Goal: Find specific page/section: Find specific page/section

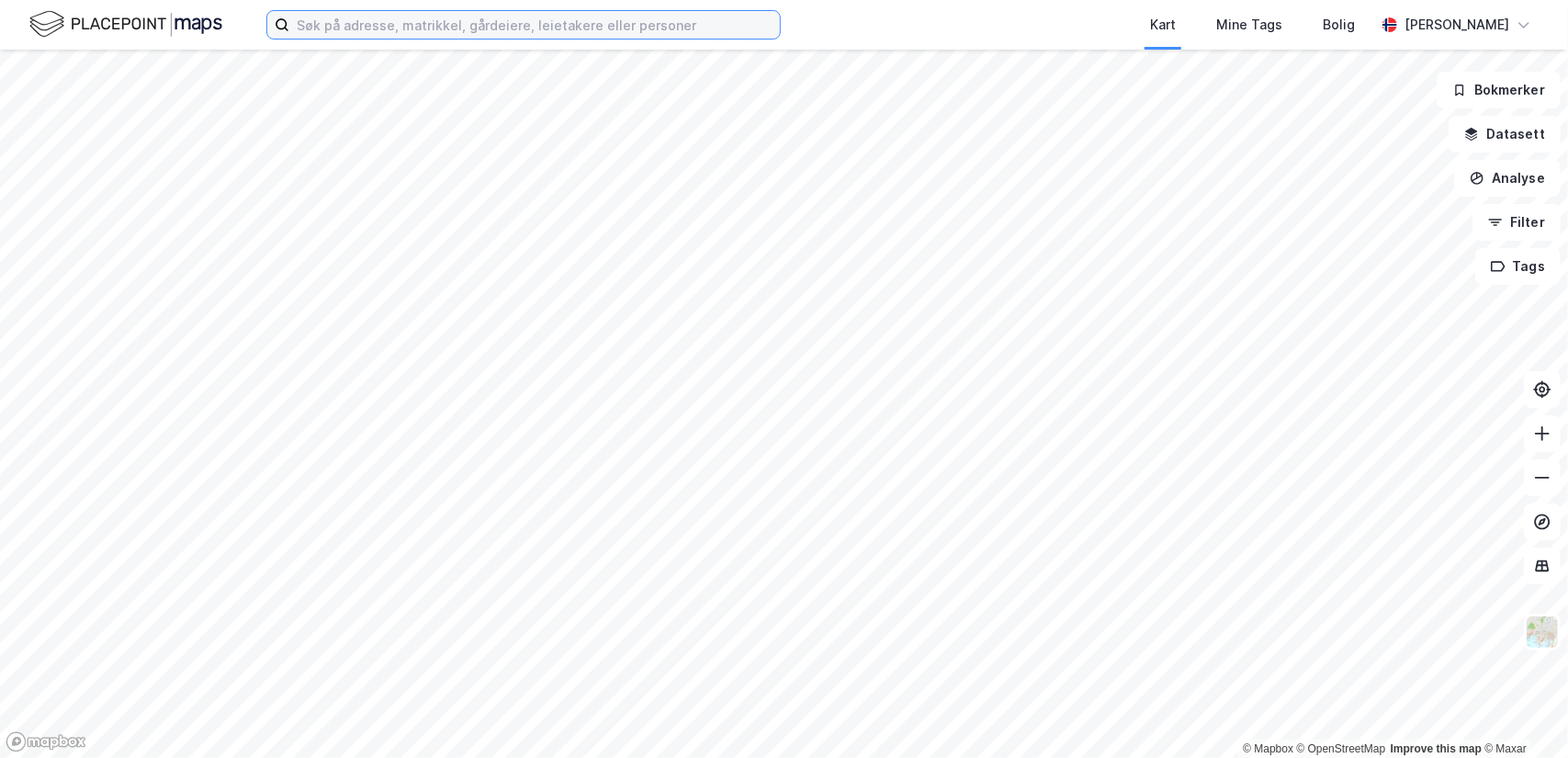
click at [618, 33] on input at bounding box center [535, 24] width 491 height 28
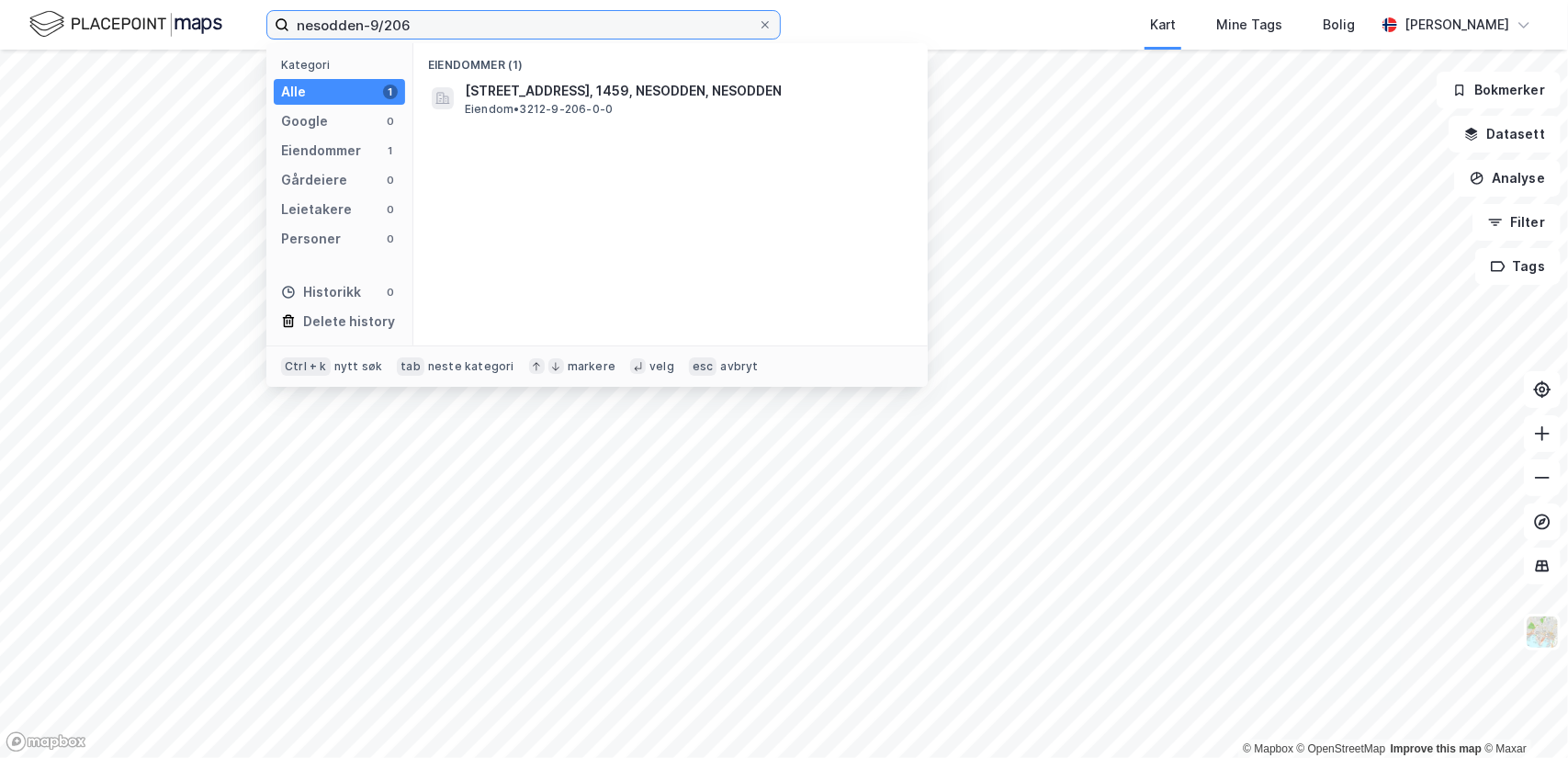
type input "nesodden-9/206"
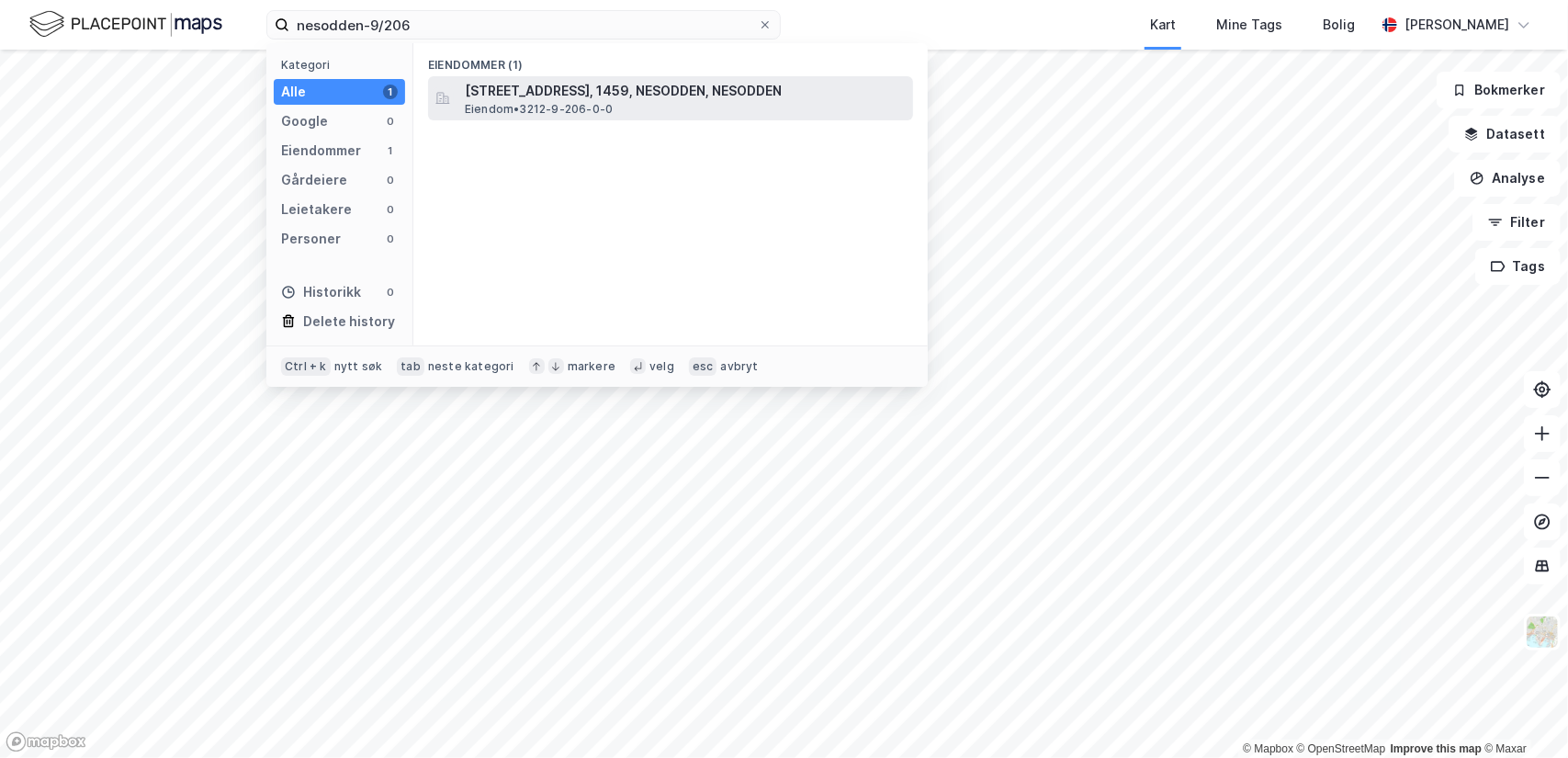
click at [516, 91] on span "[STREET_ADDRESS], 1459, NESODDEN, NESODDEN" at bounding box center [686, 90] width 441 height 22
